Goal: Task Accomplishment & Management: Manage account settings

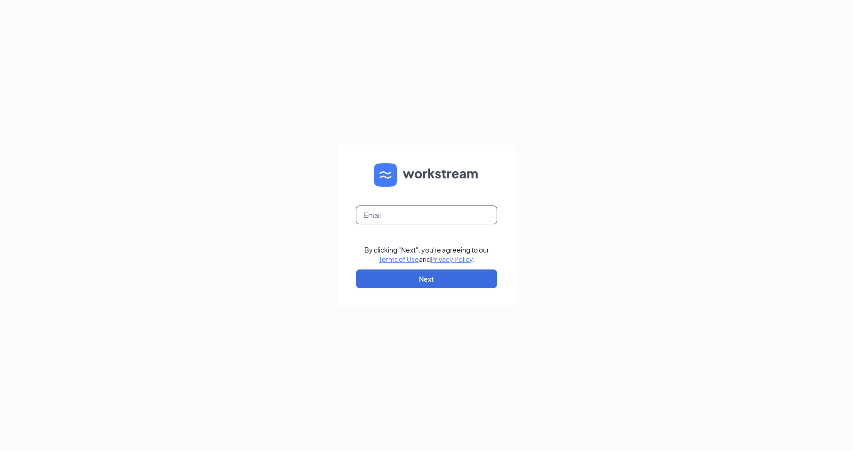
click at [437, 217] on input "text" at bounding box center [426, 215] width 141 height 19
type input "[EMAIL_ADDRESS][DOMAIN_NAME]"
click at [431, 280] on button "Next" at bounding box center [426, 279] width 141 height 19
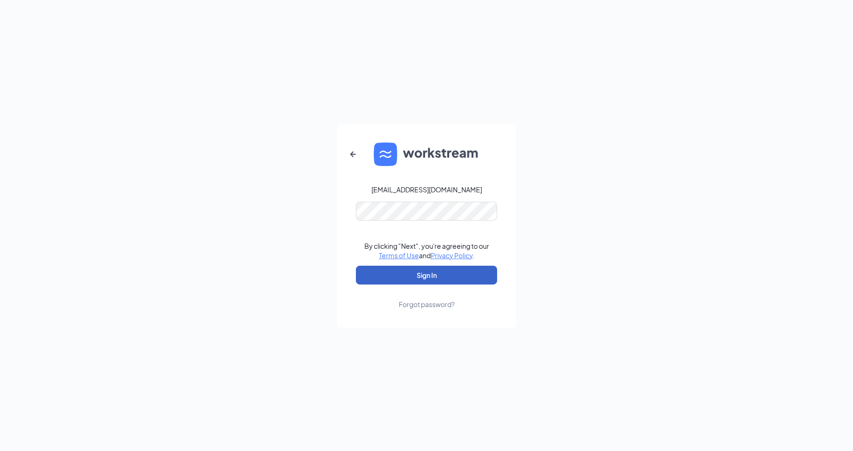
click at [427, 277] on button "Sign In" at bounding box center [426, 275] width 141 height 19
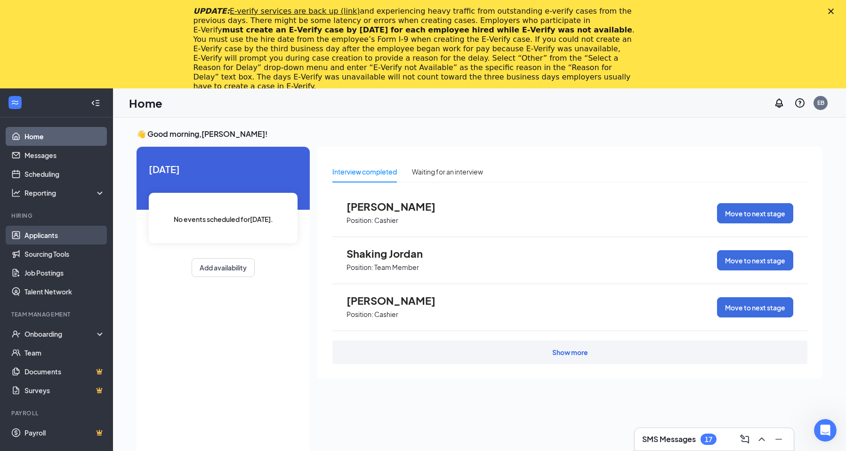
click at [47, 238] on link "Applicants" at bounding box center [64, 235] width 80 height 19
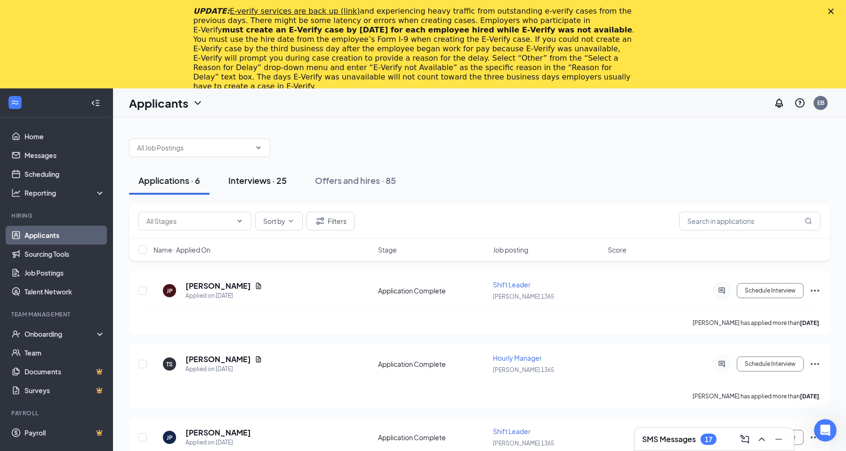
click at [260, 188] on button "Interviews · 25" at bounding box center [257, 181] width 77 height 28
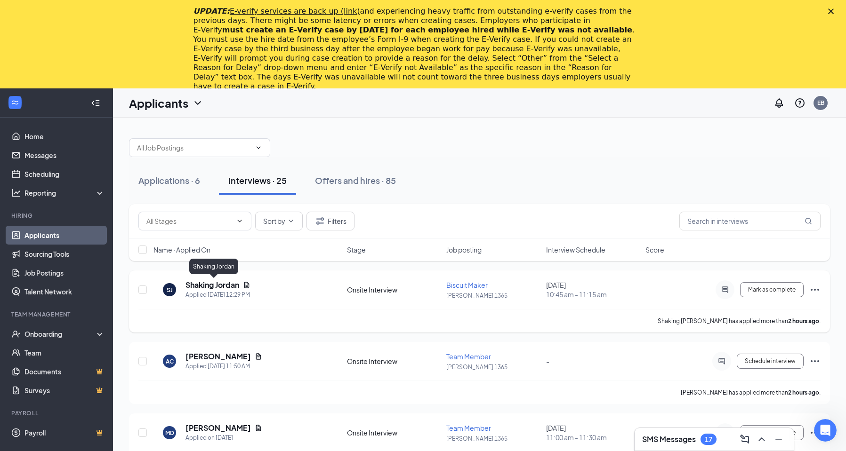
click at [215, 287] on h5 "Shaking Jordan" at bounding box center [212, 285] width 54 height 10
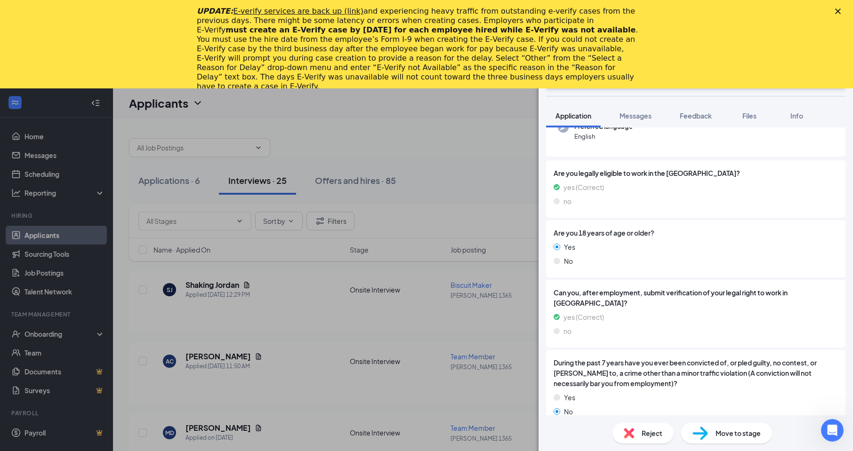
scroll to position [163, 0]
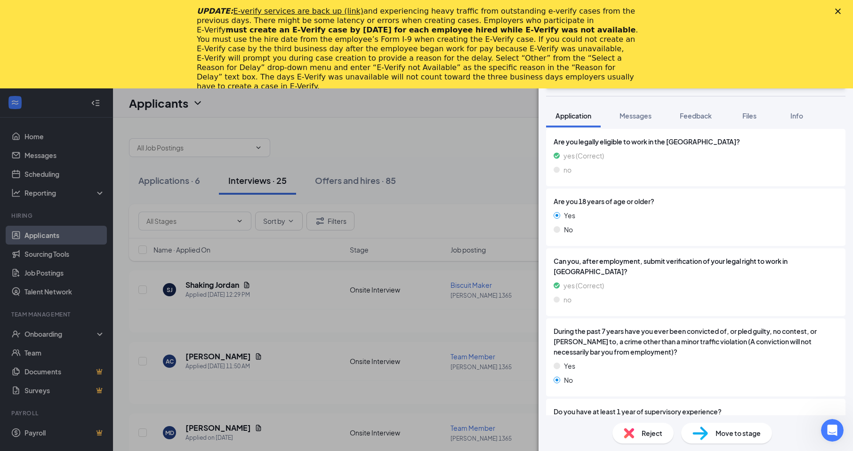
click at [839, 408] on div "This applicant also applied to 1 other job posting(s) Collapse all Application …" at bounding box center [696, 272] width 314 height 288
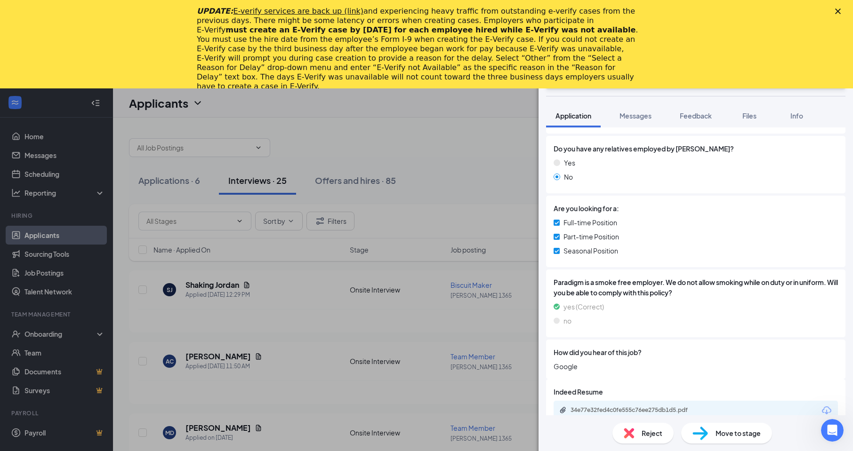
scroll to position [563, 0]
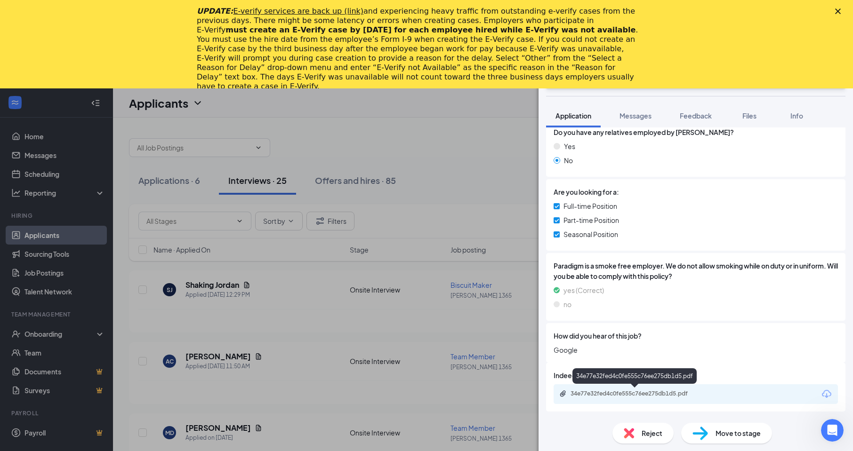
click at [634, 395] on div "34e77e32fed4c0fe555c76ee275db1d5.pdf" at bounding box center [637, 394] width 132 height 8
